Goal: Task Accomplishment & Management: Manage account settings

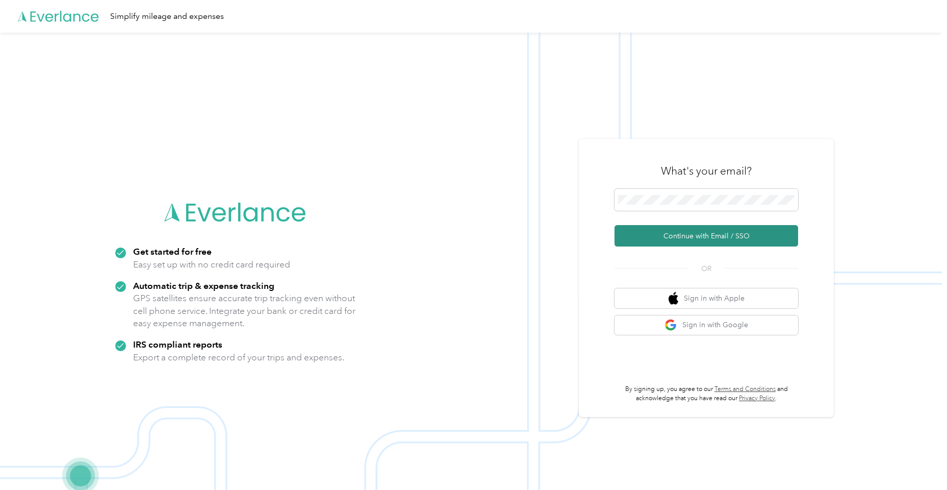
click at [648, 238] on button "Continue with Email / SSO" at bounding box center [707, 235] width 184 height 21
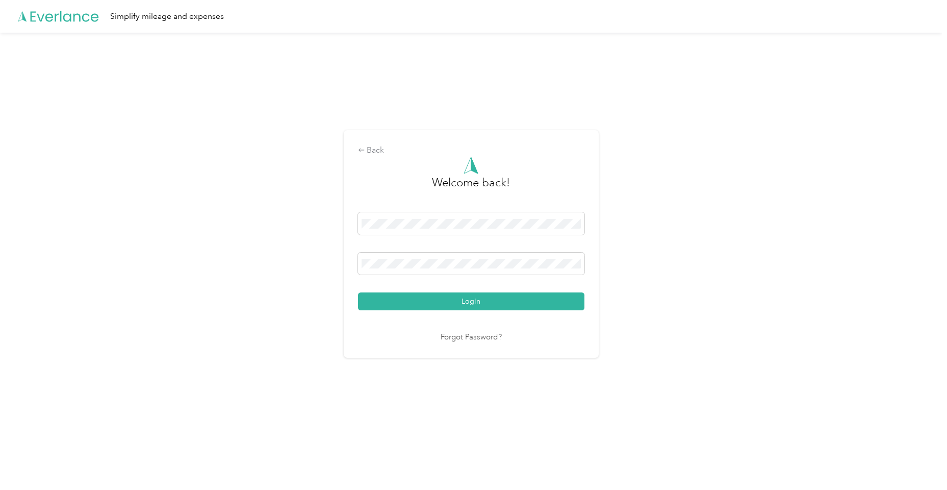
click at [473, 301] on button "Login" at bounding box center [471, 301] width 226 height 18
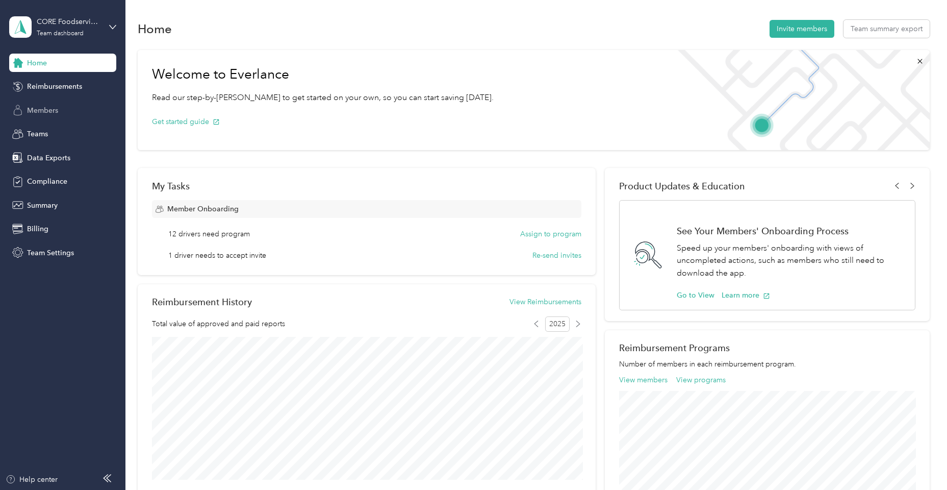
click at [63, 111] on div "Members" at bounding box center [62, 110] width 107 height 18
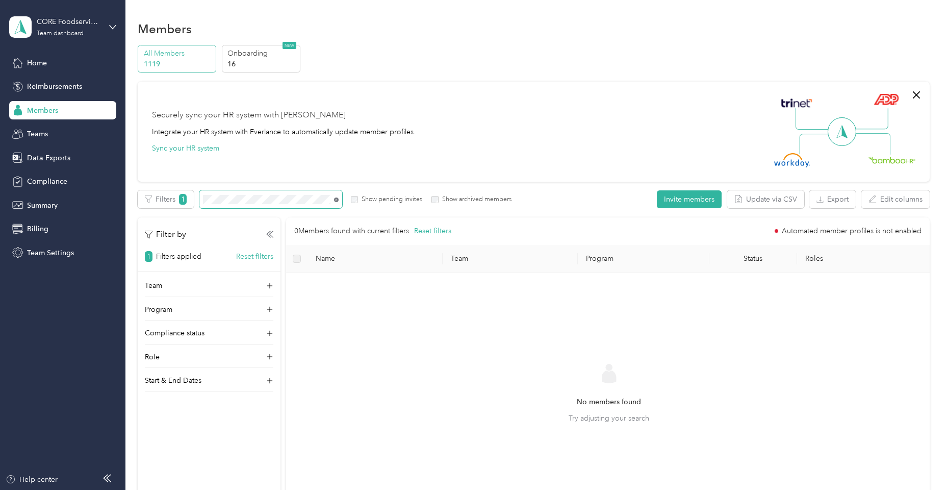
click at [336, 201] on icon at bounding box center [336, 199] width 5 height 5
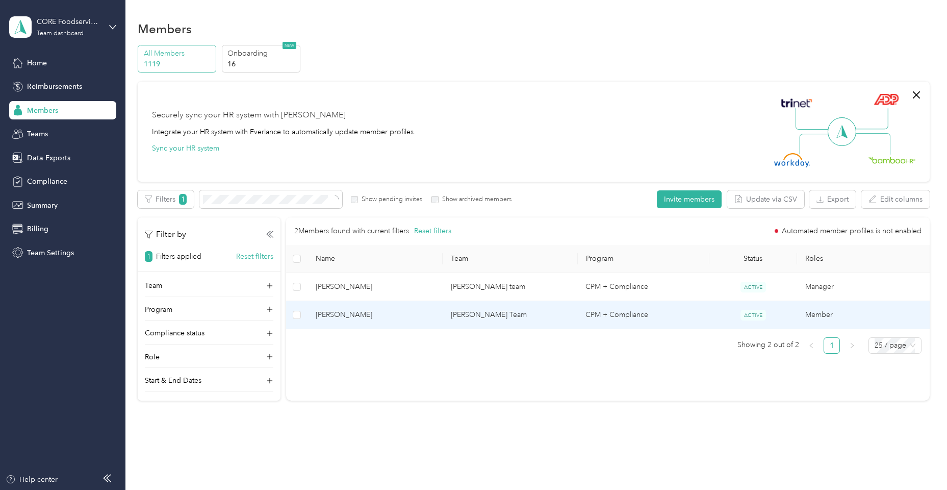
drag, startPoint x: 231, startPoint y: 205, endPoint x: 336, endPoint y: 315, distance: 151.5
click at [336, 315] on span "[PERSON_NAME]" at bounding box center [375, 314] width 119 height 11
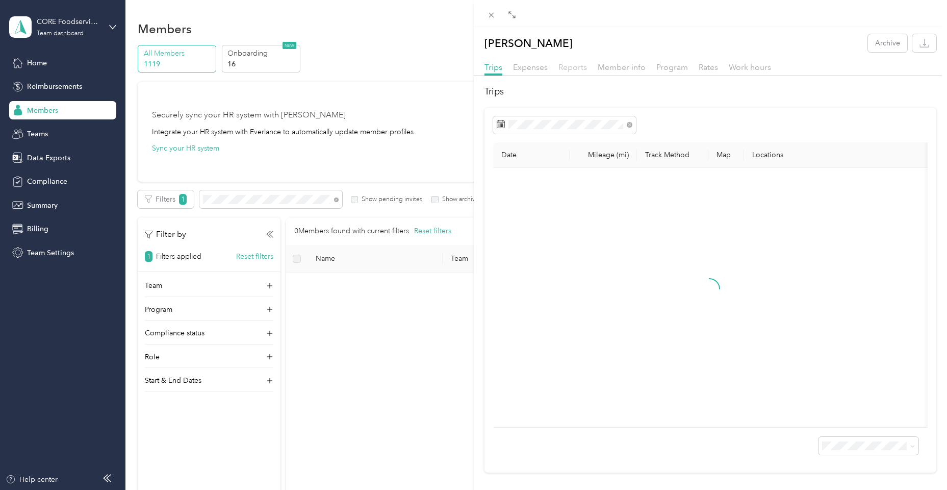
click at [564, 70] on span "Reports" at bounding box center [572, 67] width 29 height 10
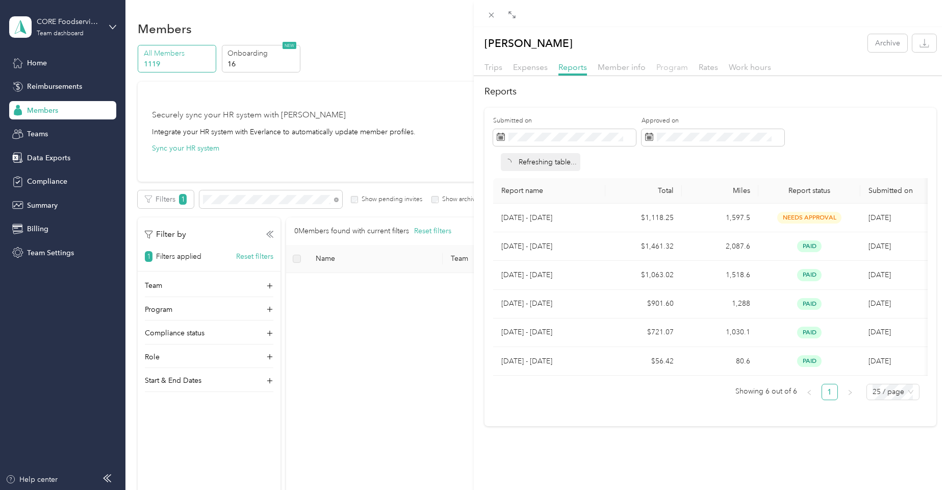
click at [678, 69] on span "Program" at bounding box center [672, 67] width 32 height 10
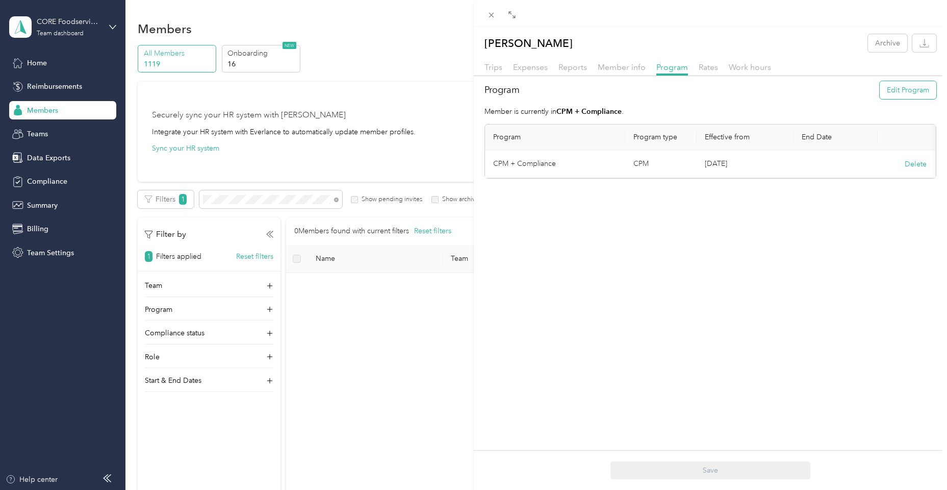
click at [910, 87] on button "Edit Program" at bounding box center [908, 90] width 57 height 18
click at [538, 264] on span "Level A (FAVR)" at bounding box center [523, 260] width 47 height 9
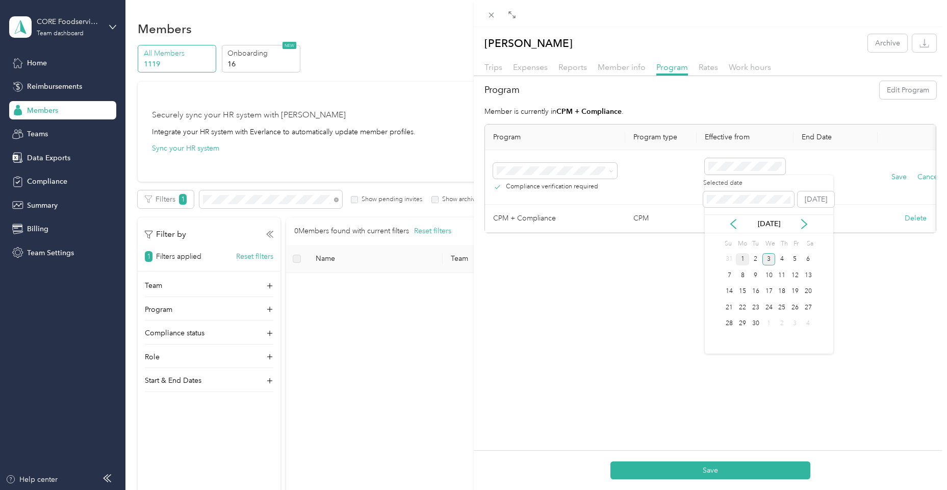
click at [743, 260] on div "1" at bounding box center [742, 259] width 13 height 13
click at [898, 177] on button "Save" at bounding box center [899, 176] width 15 height 11
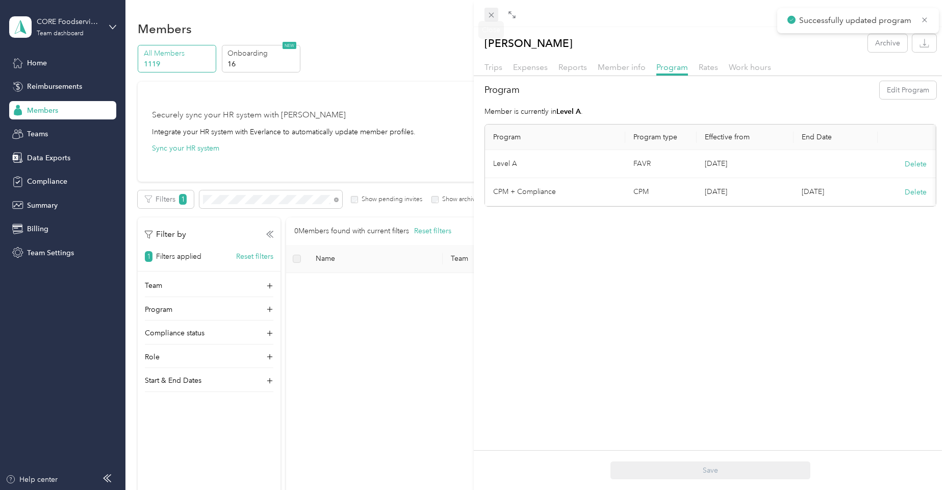
click at [491, 16] on icon at bounding box center [491, 15] width 9 height 9
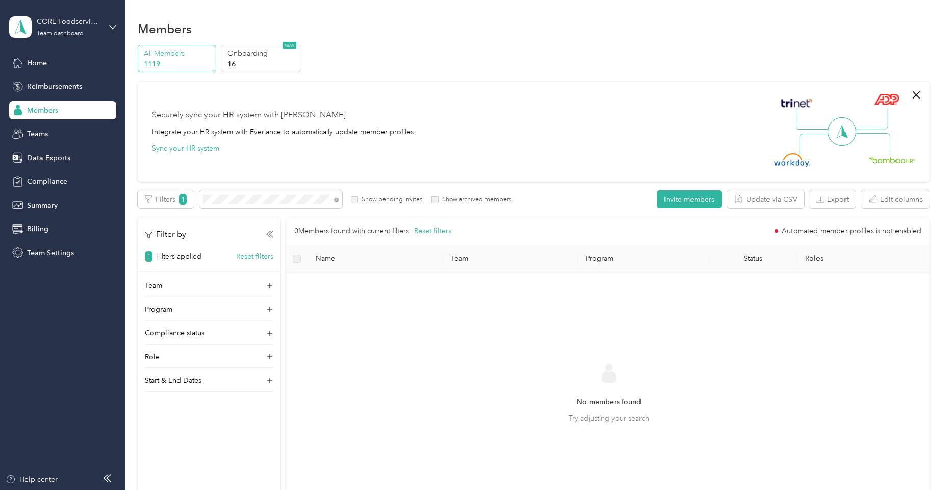
click at [333, 199] on span at bounding box center [335, 199] width 8 height 11
click at [336, 199] on icon at bounding box center [336, 200] width 2 height 2
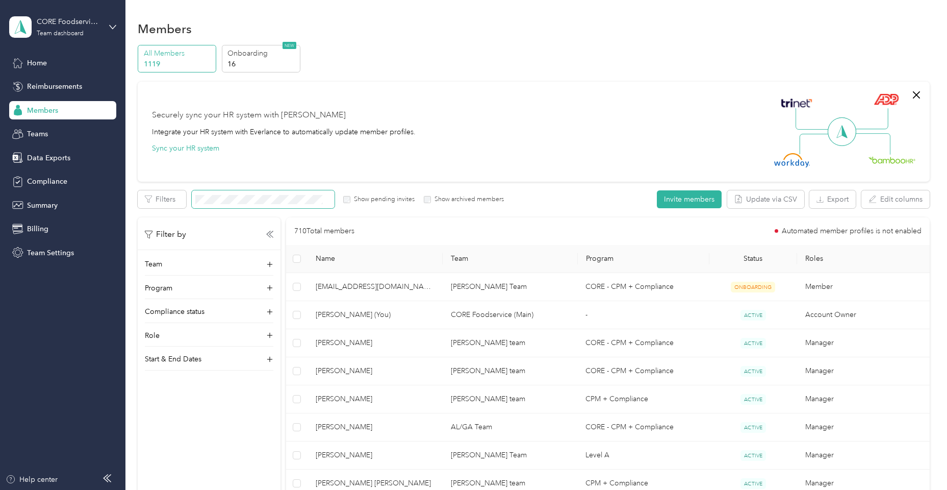
click at [234, 194] on span at bounding box center [263, 199] width 143 height 18
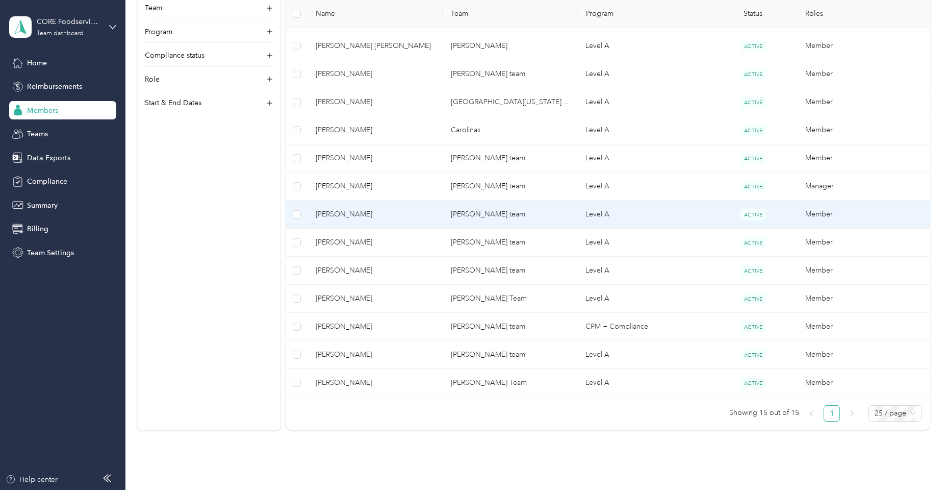
scroll to position [310, 0]
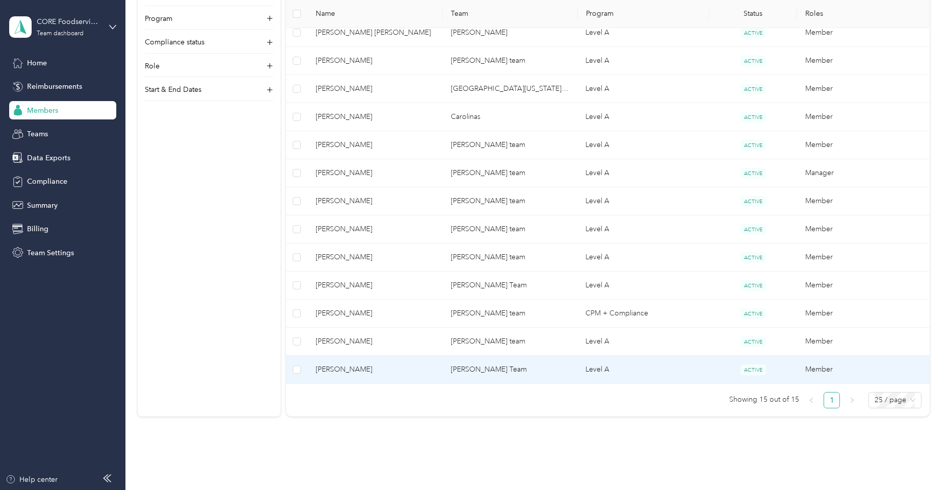
click at [366, 369] on span "[PERSON_NAME]" at bounding box center [375, 369] width 119 height 11
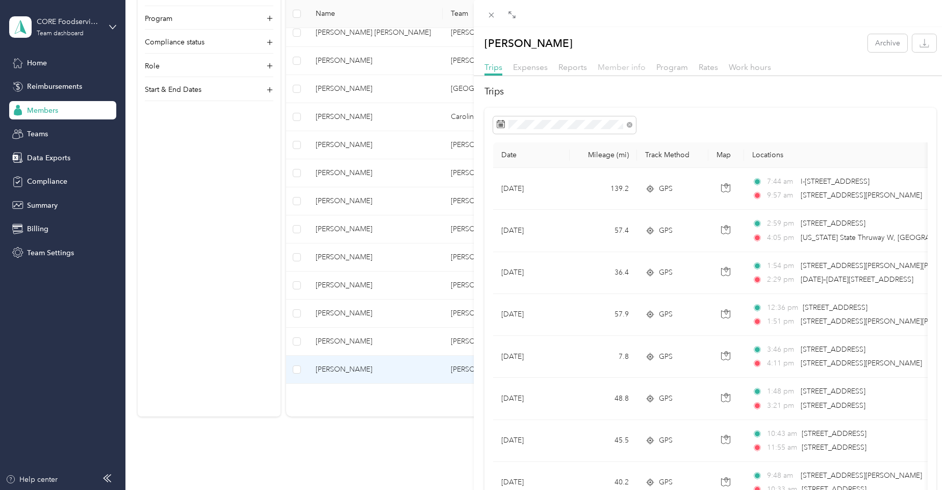
click at [606, 69] on span "Member info" at bounding box center [622, 67] width 48 height 10
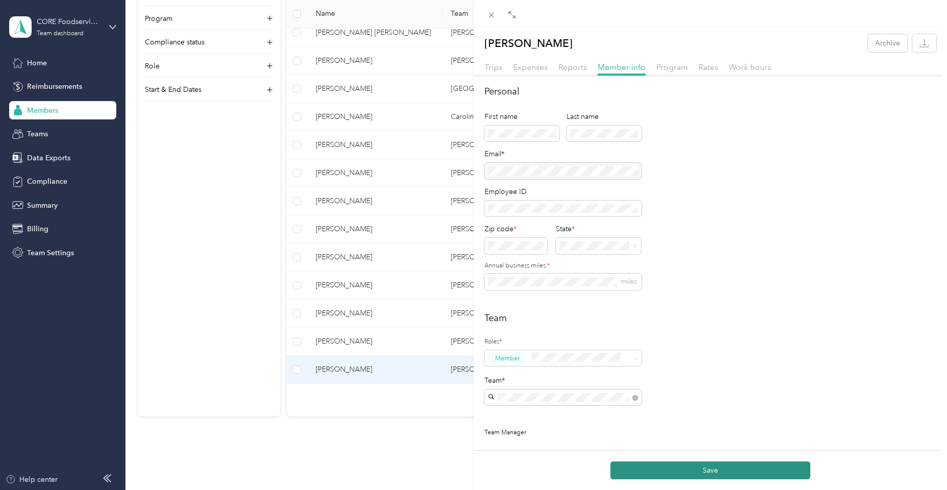
click at [701, 464] on button "Save" at bounding box center [711, 470] width 200 height 18
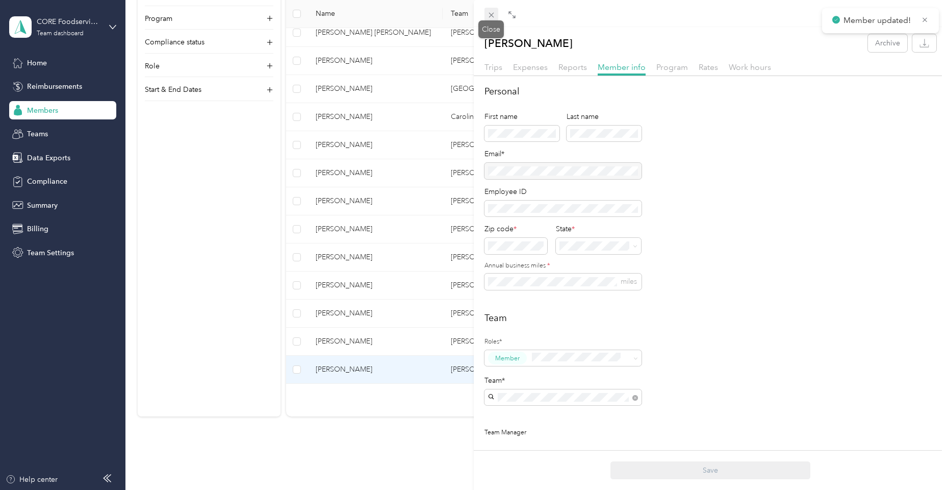
click at [493, 13] on icon at bounding box center [491, 15] width 5 height 5
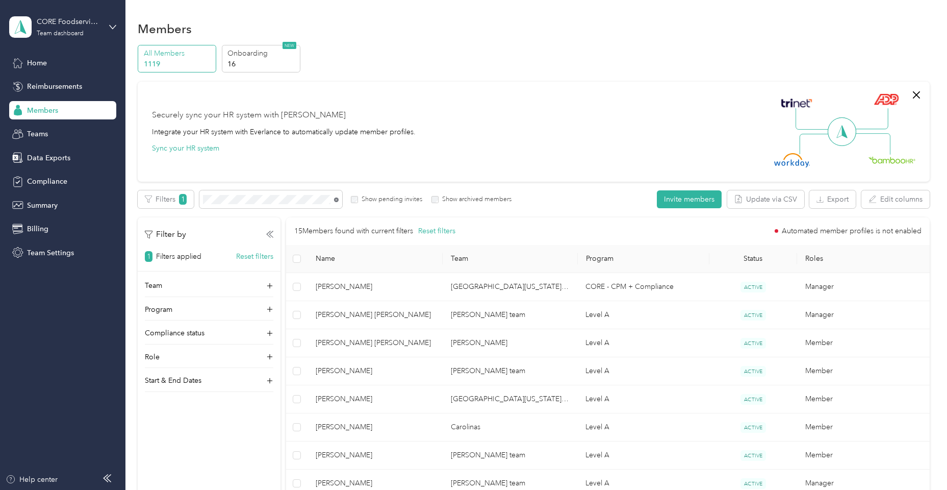
click at [335, 199] on icon at bounding box center [336, 200] width 2 height 2
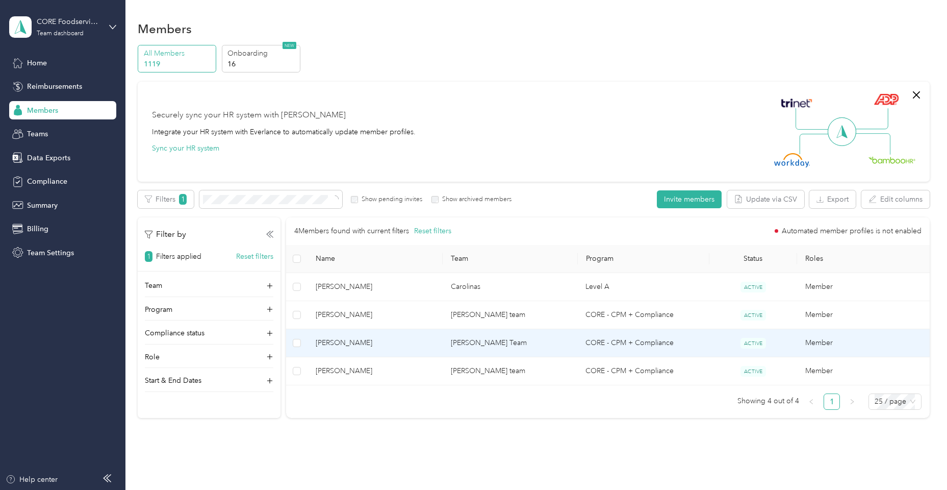
drag, startPoint x: 328, startPoint y: 199, endPoint x: 376, endPoint y: 341, distance: 149.8
click at [376, 341] on span "[PERSON_NAME]" at bounding box center [375, 342] width 119 height 11
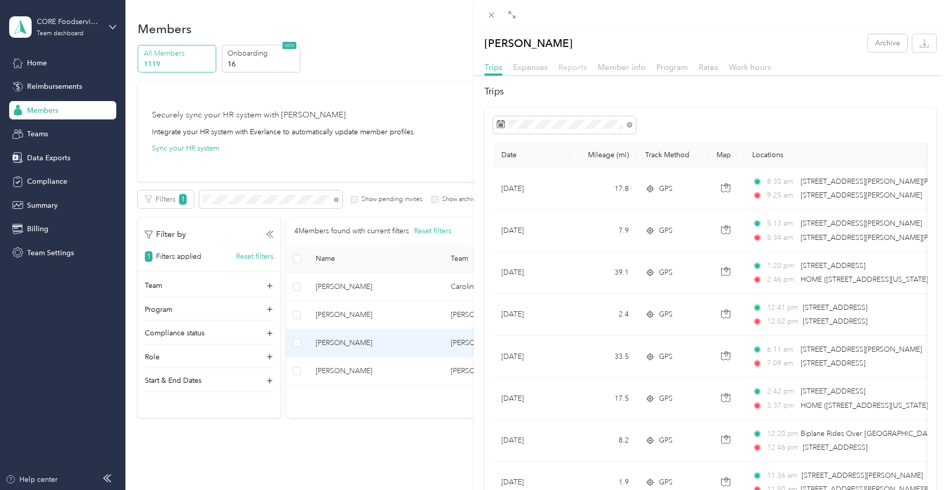
click at [564, 66] on span "Reports" at bounding box center [572, 67] width 29 height 10
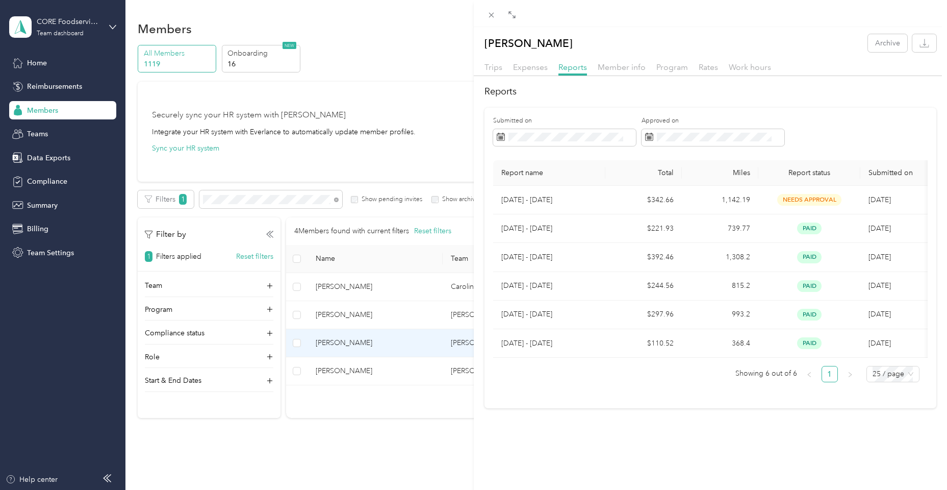
click at [57, 184] on div "[PERSON_NAME] Archive Trips Expenses Reports Member info Program Rates Work hou…" at bounding box center [473, 245] width 947 height 490
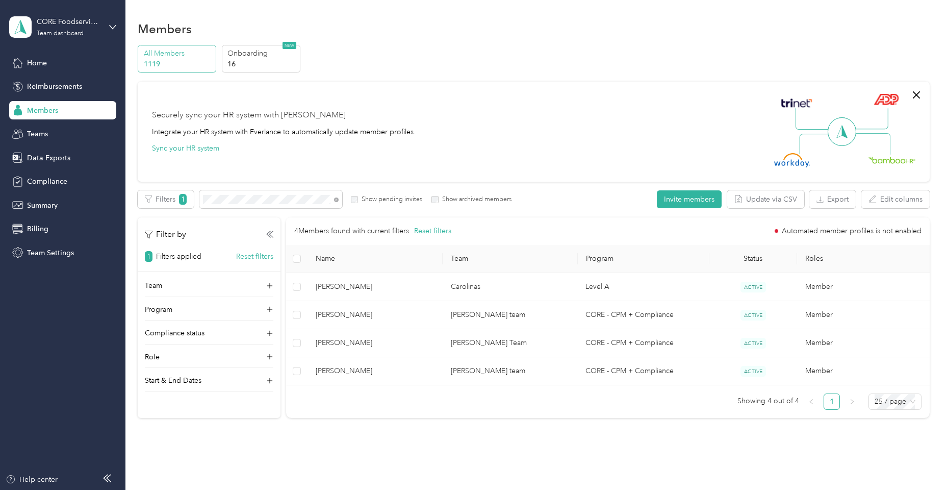
click at [57, 184] on div at bounding box center [473, 245] width 947 height 490
click at [49, 184] on span "Compliance" at bounding box center [47, 181] width 40 height 11
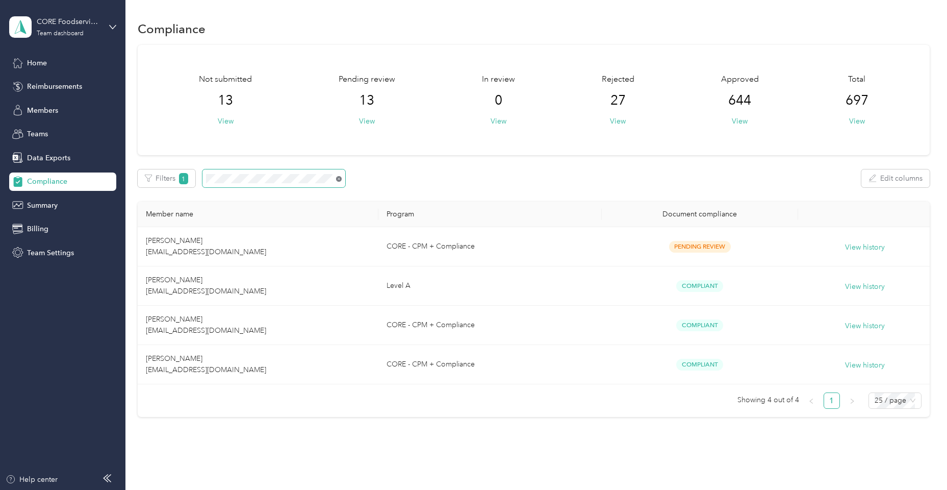
click at [341, 176] on icon at bounding box center [339, 179] width 6 height 6
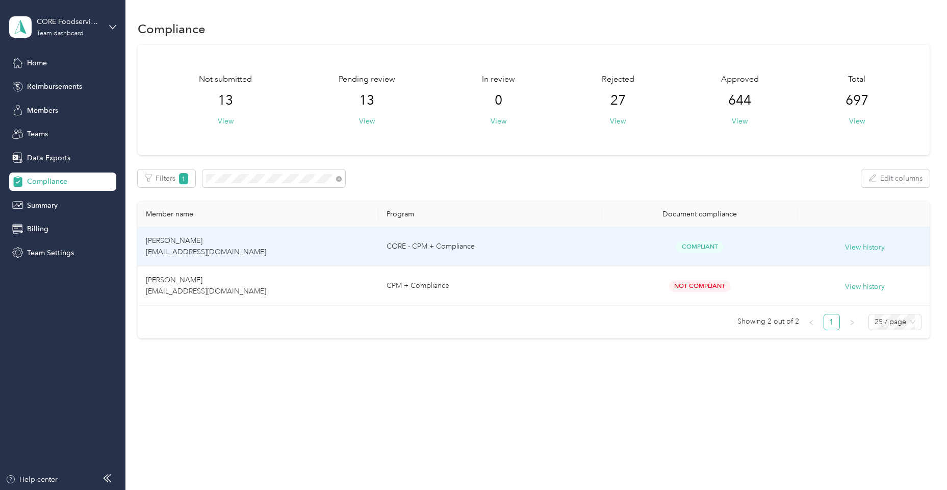
click at [238, 259] on td "[PERSON_NAME] [EMAIL_ADDRESS][DOMAIN_NAME]" at bounding box center [258, 246] width 241 height 39
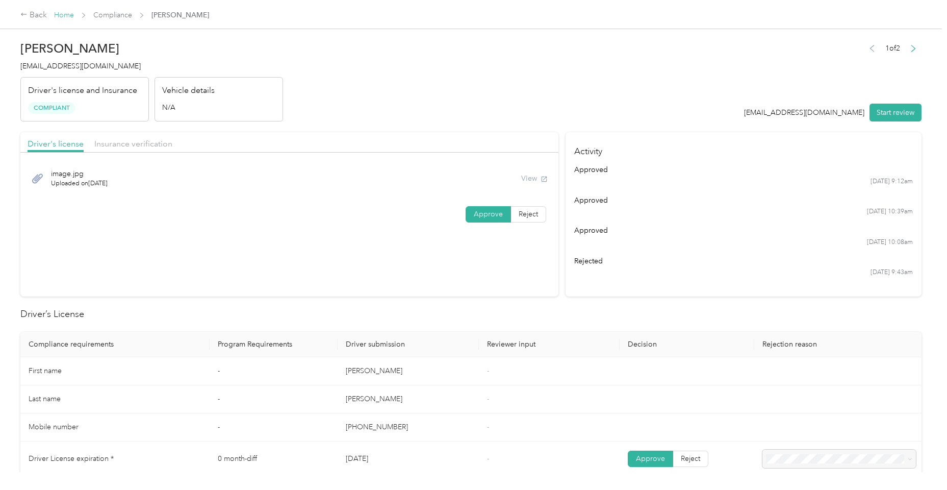
click at [63, 16] on link "Home" at bounding box center [64, 15] width 20 height 9
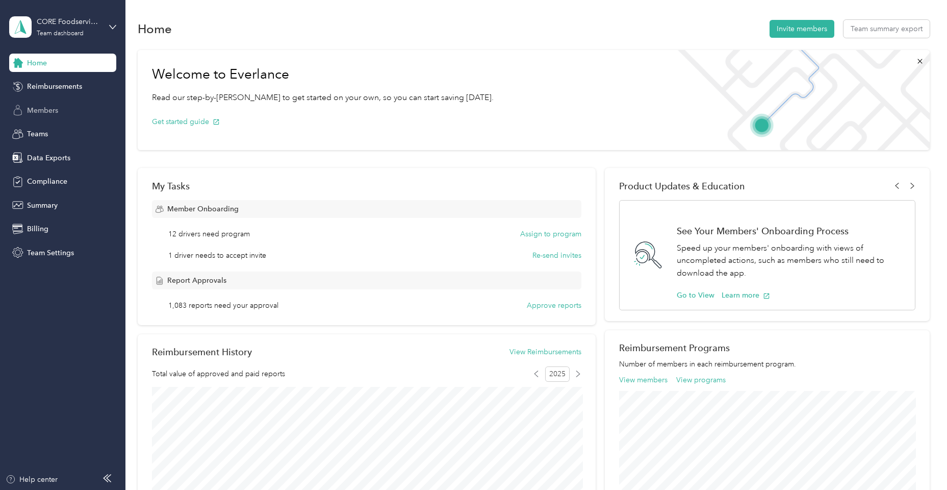
click at [62, 109] on div "Members" at bounding box center [62, 110] width 107 height 18
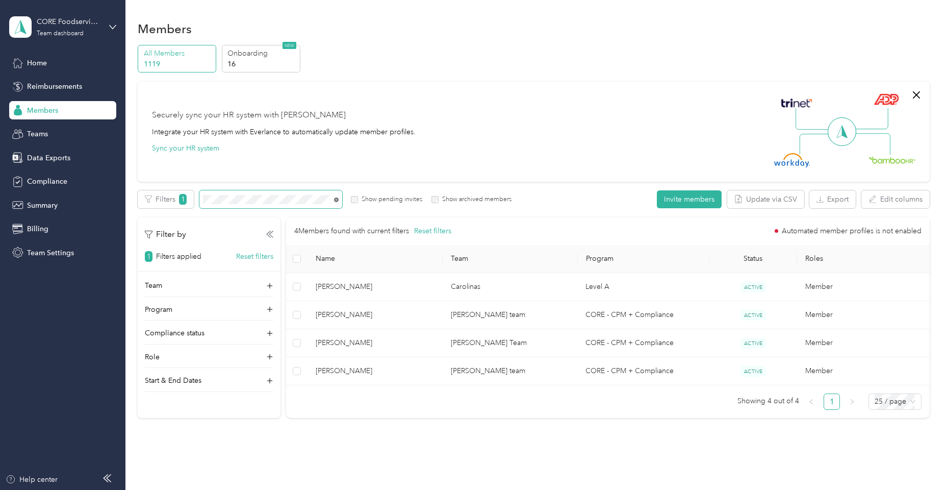
click at [338, 197] on icon at bounding box center [336, 199] width 5 height 5
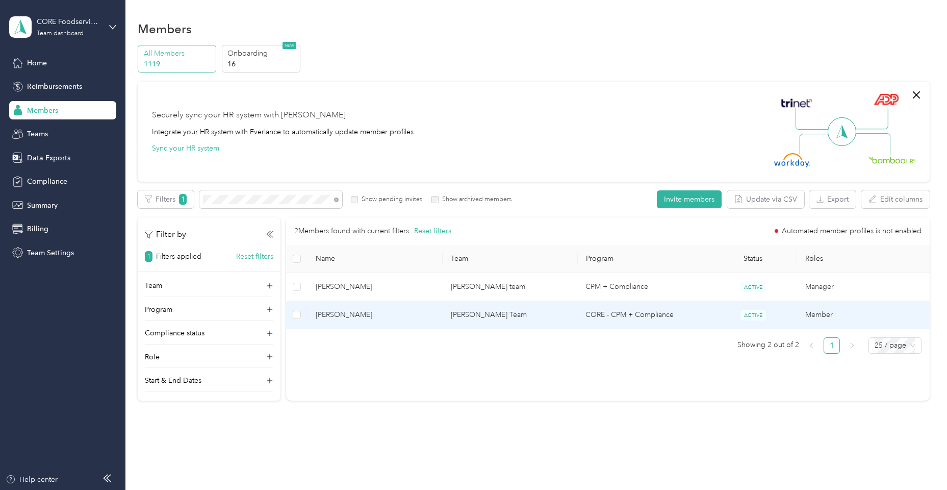
click at [375, 319] on span "[PERSON_NAME]" at bounding box center [375, 314] width 119 height 11
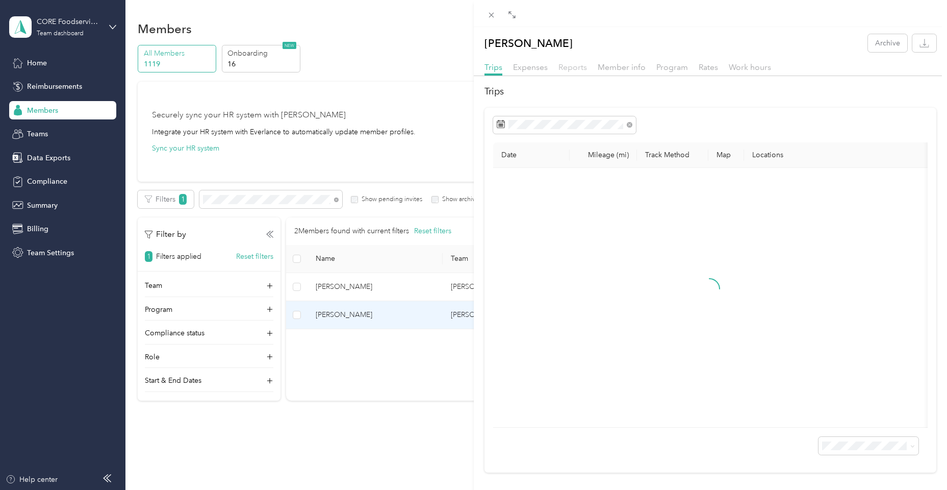
click at [567, 66] on span "Reports" at bounding box center [572, 67] width 29 height 10
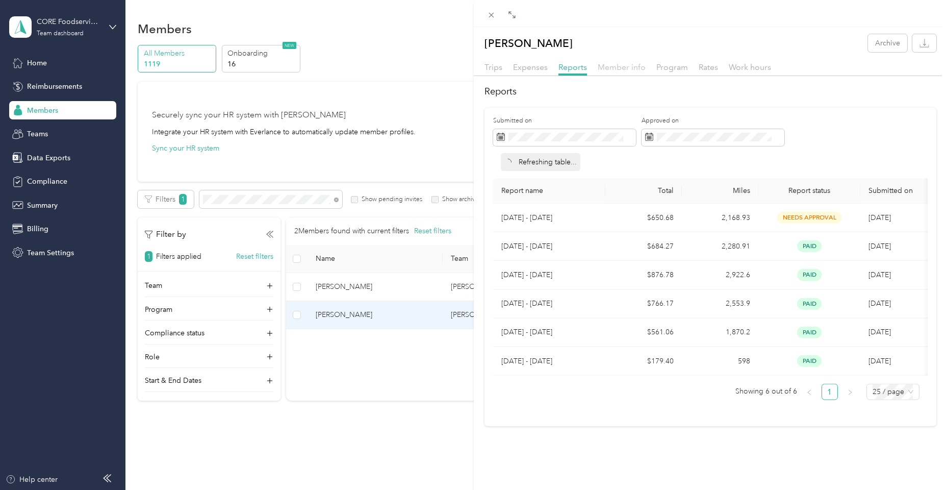
click at [632, 68] on span "Member info" at bounding box center [622, 67] width 48 height 10
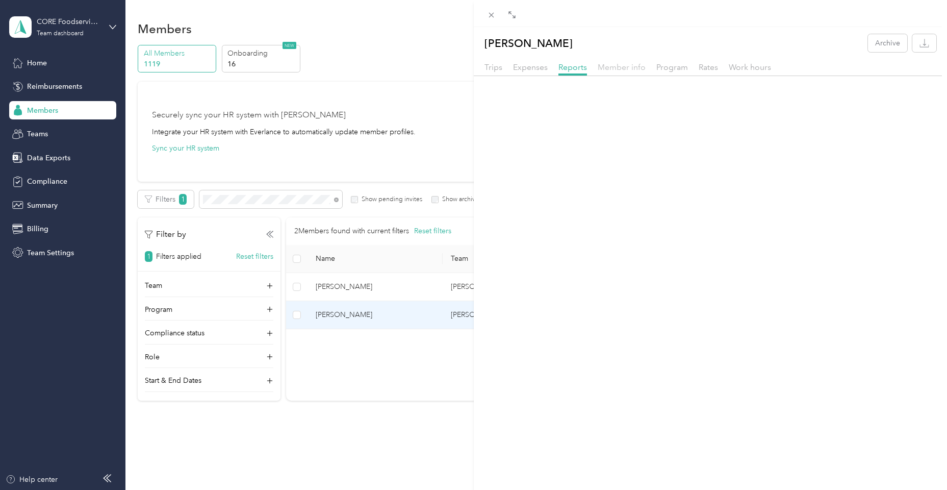
click at [632, 68] on span "Member info" at bounding box center [622, 67] width 48 height 10
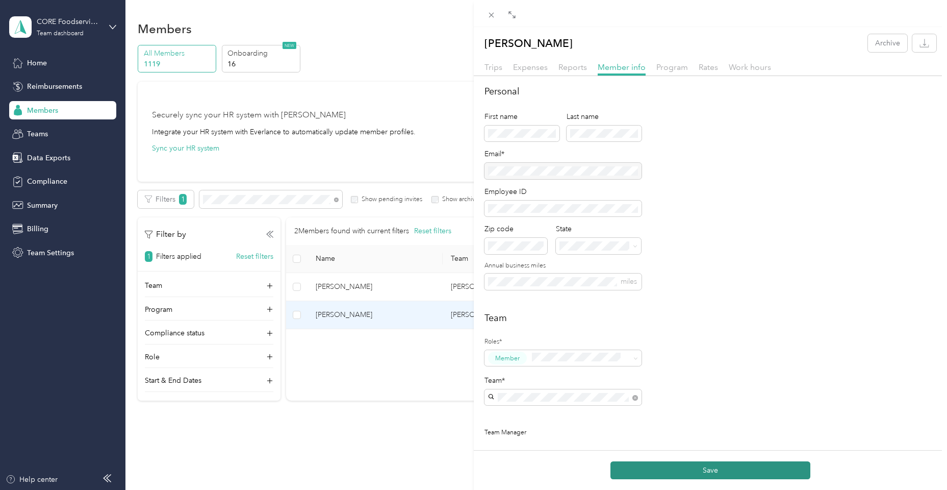
click at [753, 471] on button "Save" at bounding box center [711, 470] width 200 height 18
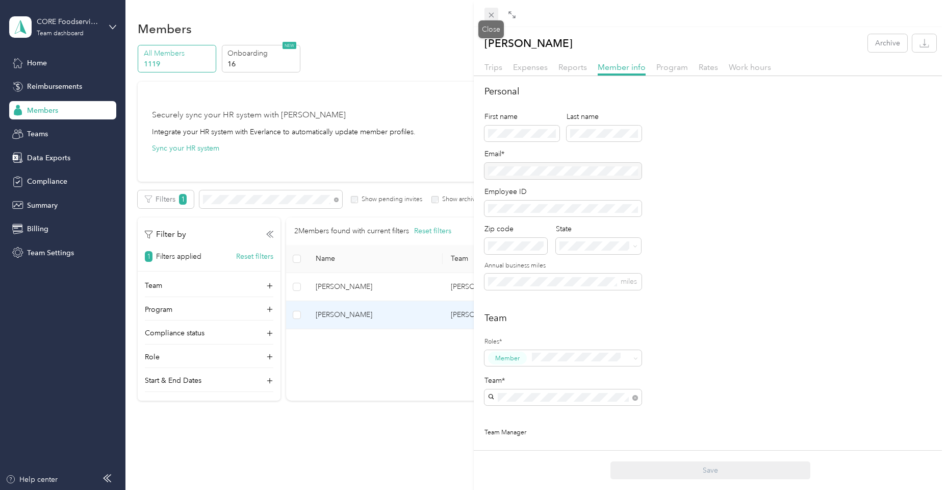
click at [496, 20] on span at bounding box center [492, 15] width 14 height 14
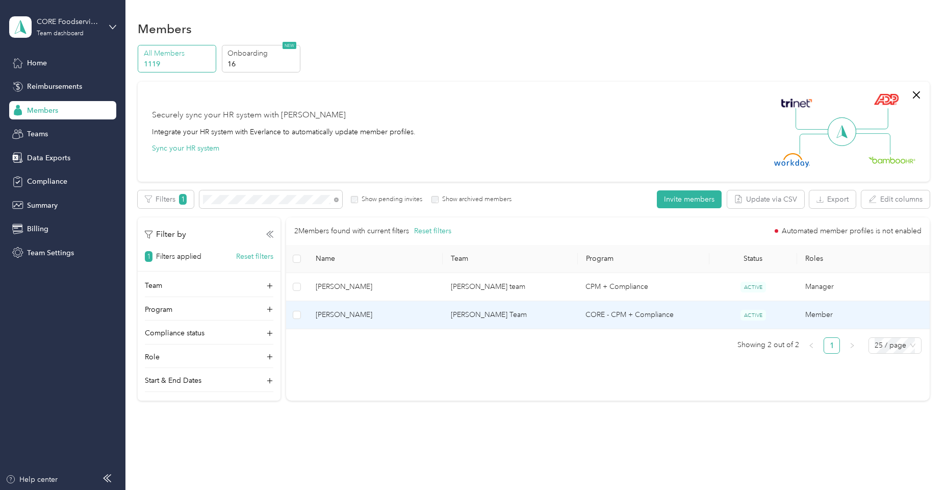
click at [333, 316] on span "[PERSON_NAME]" at bounding box center [375, 314] width 119 height 11
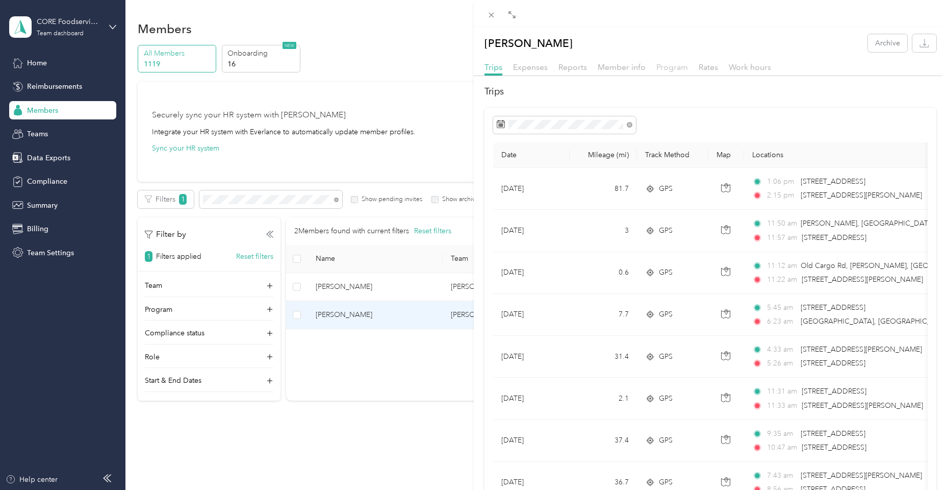
click at [678, 67] on span "Program" at bounding box center [672, 67] width 32 height 10
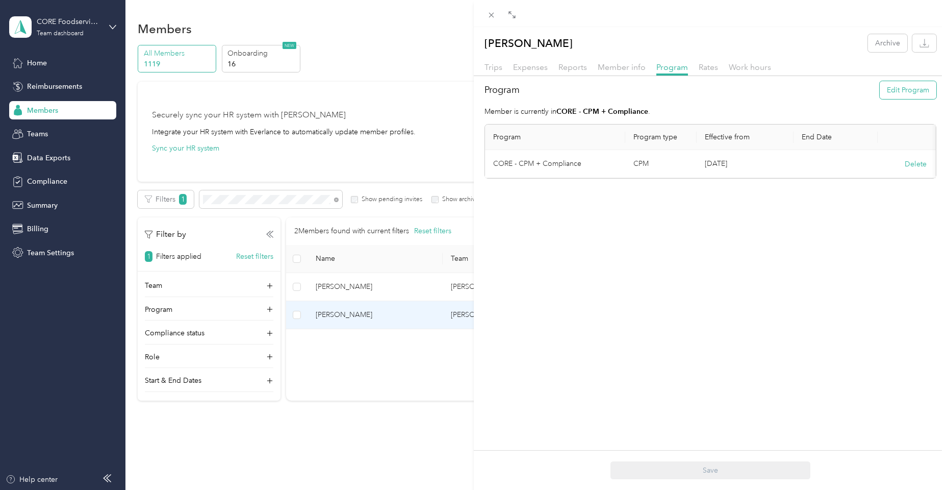
click at [883, 88] on button "Edit Program" at bounding box center [908, 90] width 57 height 18
click at [525, 273] on li "Level A (FAVR)" at bounding box center [555, 271] width 124 height 18
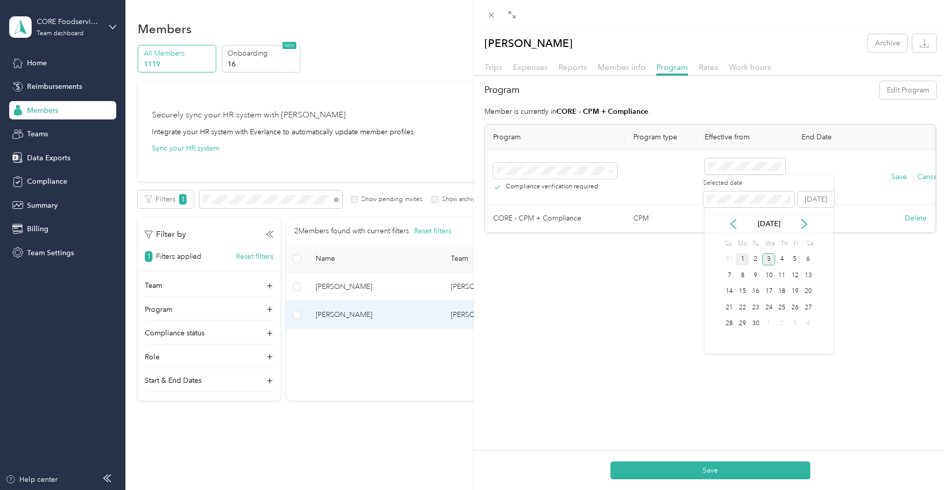
click at [743, 258] on div "1" at bounding box center [742, 259] width 13 height 13
click at [901, 177] on button "Save" at bounding box center [899, 176] width 15 height 11
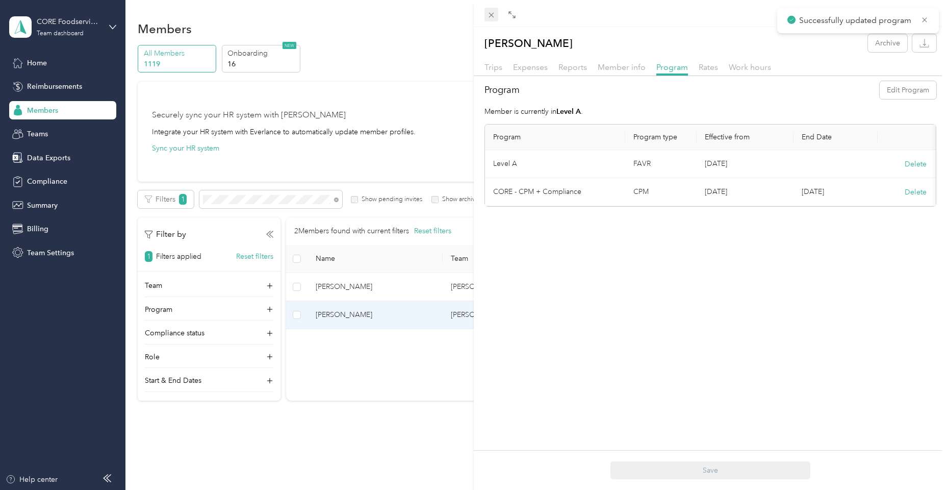
click at [493, 18] on icon at bounding box center [491, 15] width 9 height 9
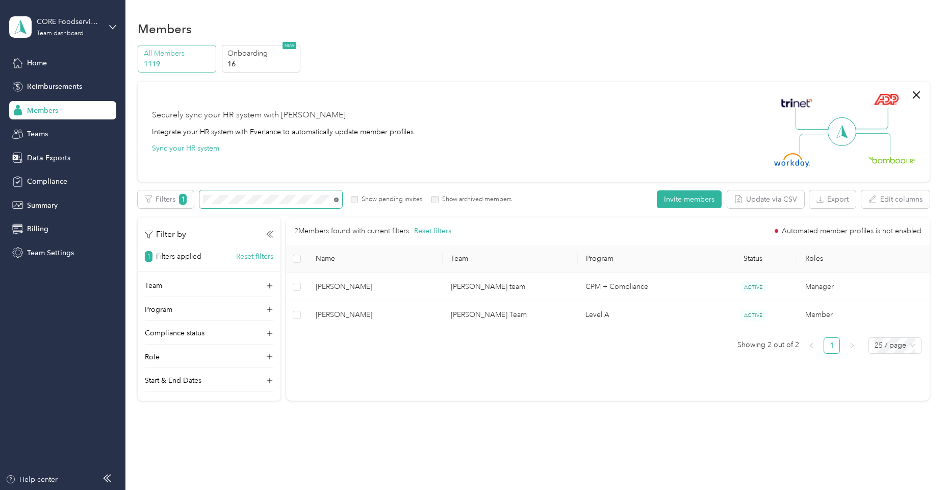
click at [336, 199] on icon at bounding box center [336, 199] width 5 height 5
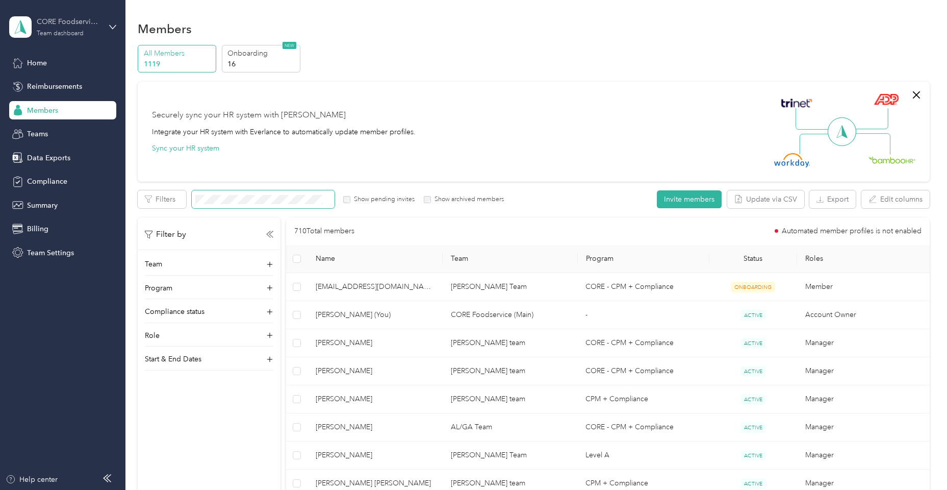
click at [91, 30] on div "CORE Foodservice (Main) Team dashboard" at bounding box center [69, 26] width 64 height 20
click at [88, 123] on div "Log out" at bounding box center [116, 128] width 200 height 18
